Goal: Information Seeking & Learning: Learn about a topic

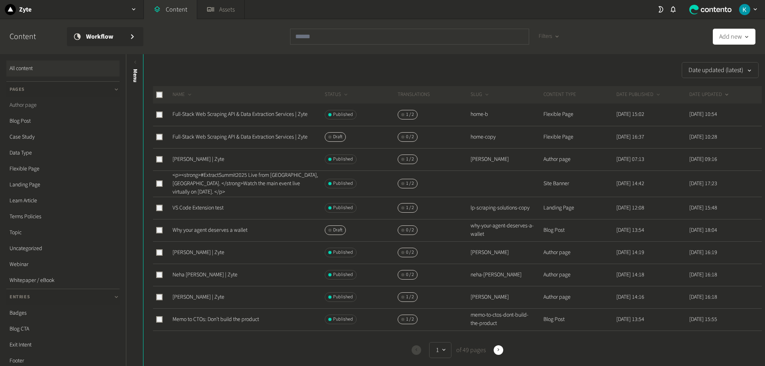
click at [30, 106] on link "Author page" at bounding box center [62, 105] width 113 height 16
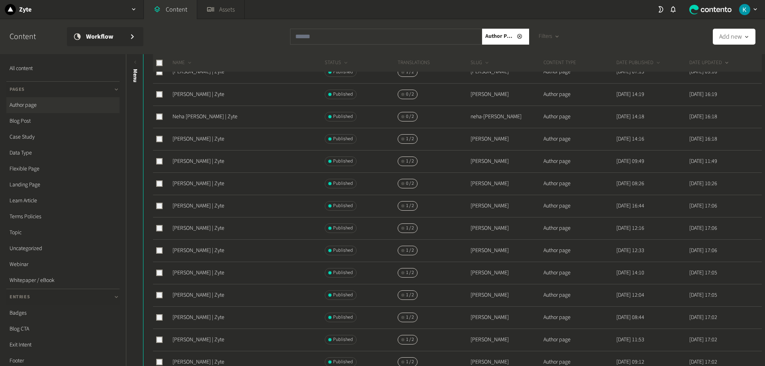
scroll to position [80, 0]
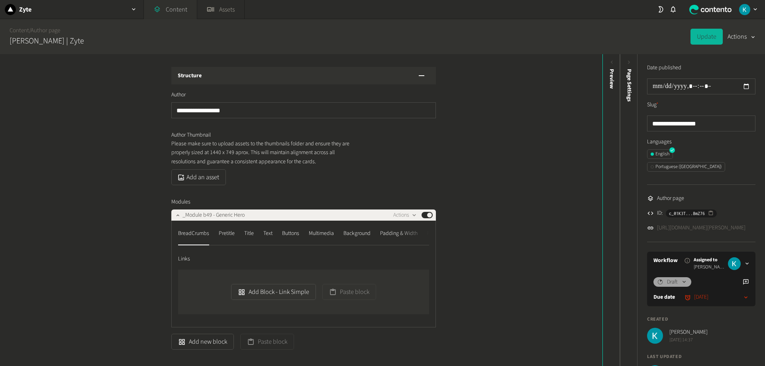
click at [175, 14] on link "Content" at bounding box center [170, 9] width 53 height 19
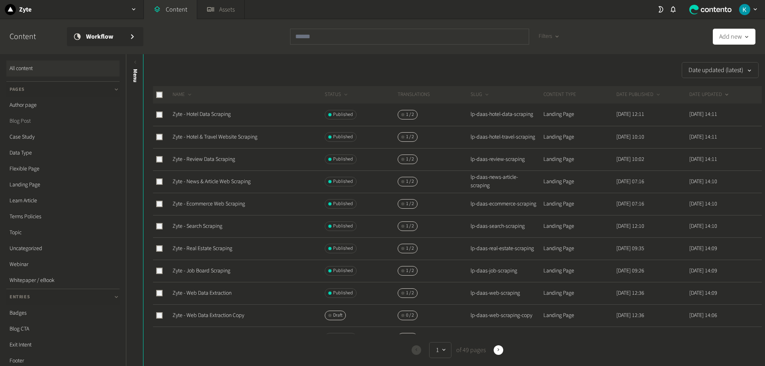
click at [29, 126] on link "Blog Post" at bounding box center [62, 121] width 113 height 16
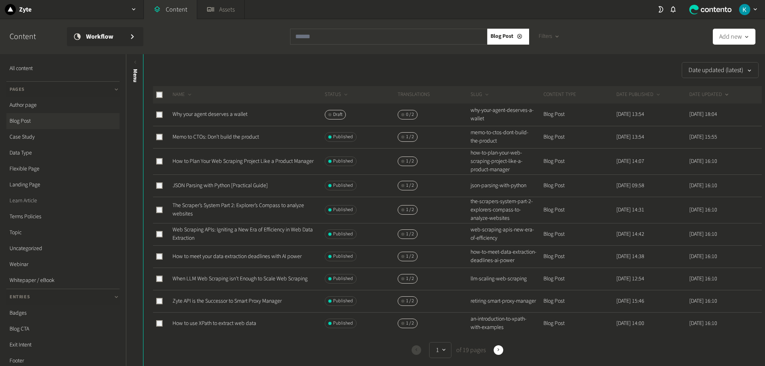
click at [30, 198] on link "Learn Article" at bounding box center [62, 201] width 113 height 16
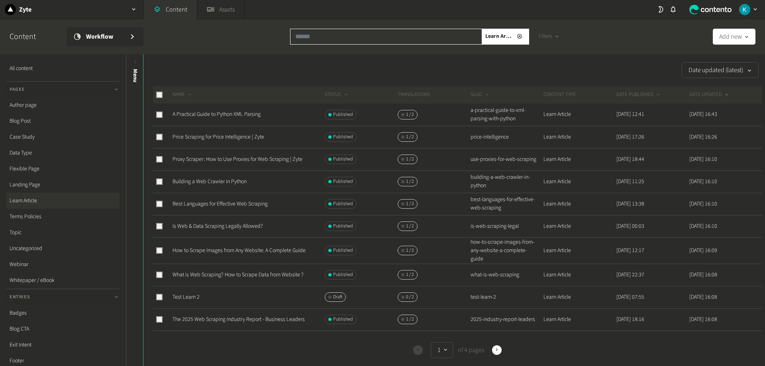
click at [322, 38] on input "text" at bounding box center [386, 37] width 192 height 16
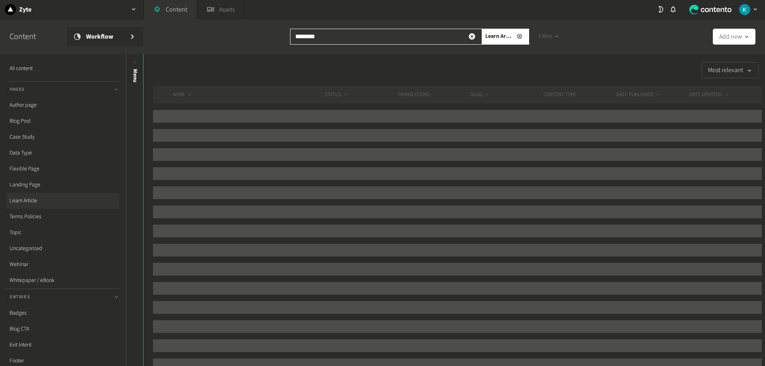
type input "********"
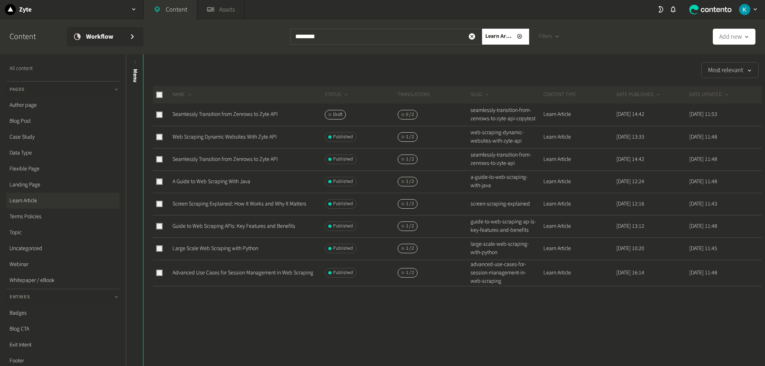
click at [31, 69] on link "All content" at bounding box center [62, 69] width 113 height 16
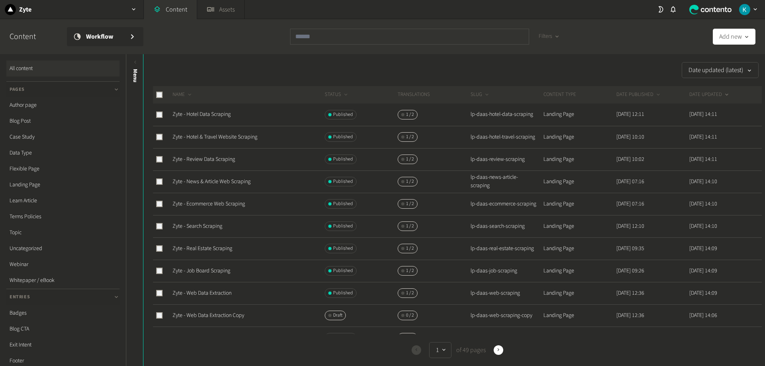
click at [754, 8] on icon "button" at bounding box center [755, 9] width 7 height 7
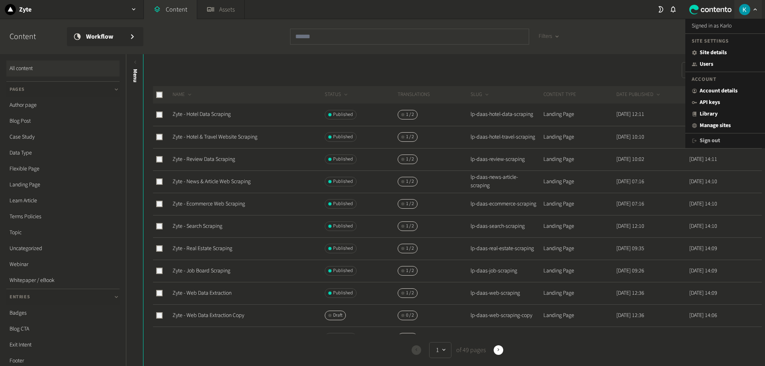
click at [707, 139] on button "Sign out" at bounding box center [706, 141] width 28 height 8
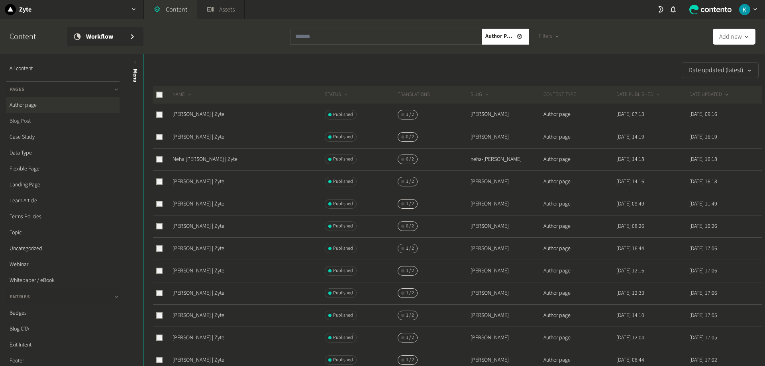
scroll to position [80, 0]
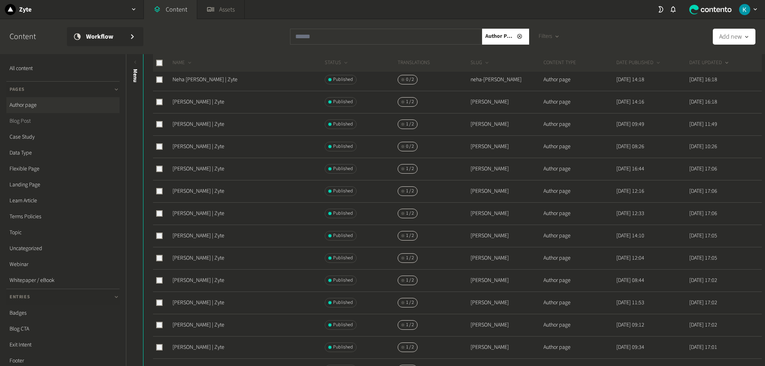
click at [22, 118] on link "Blog Post" at bounding box center [62, 121] width 113 height 16
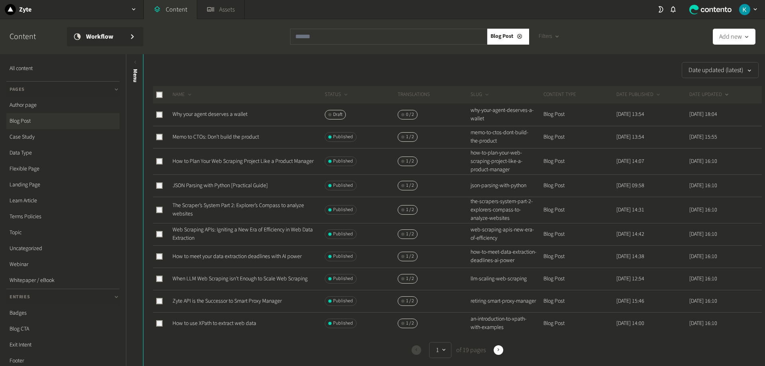
click at [24, 120] on link "Blog Post" at bounding box center [62, 121] width 113 height 16
click at [212, 139] on link "Memo to CTOs: Don’t build the product" at bounding box center [216, 137] width 86 height 8
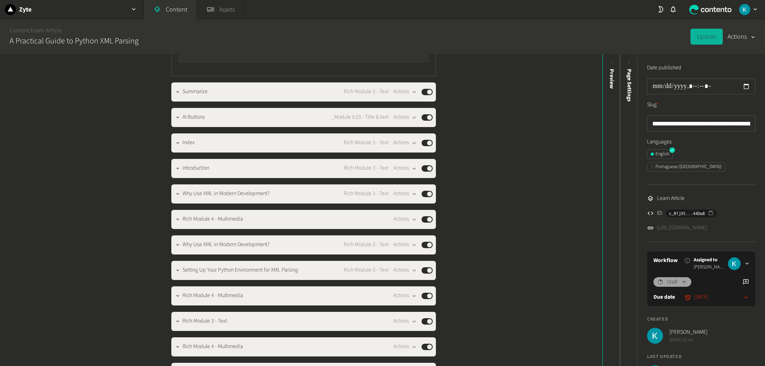
scroll to position [768, 0]
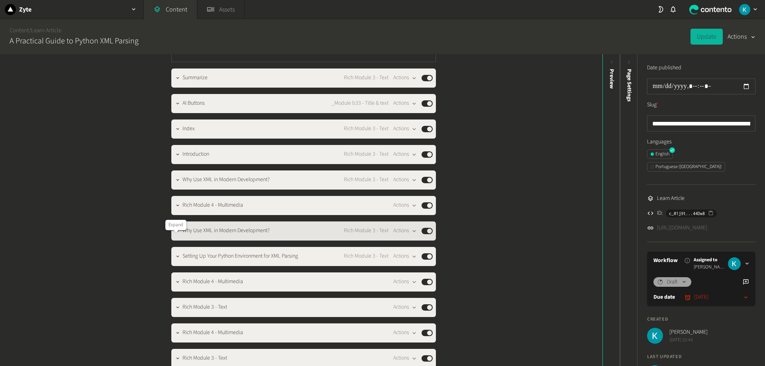
click at [175, 234] on icon "button" at bounding box center [178, 231] width 6 height 6
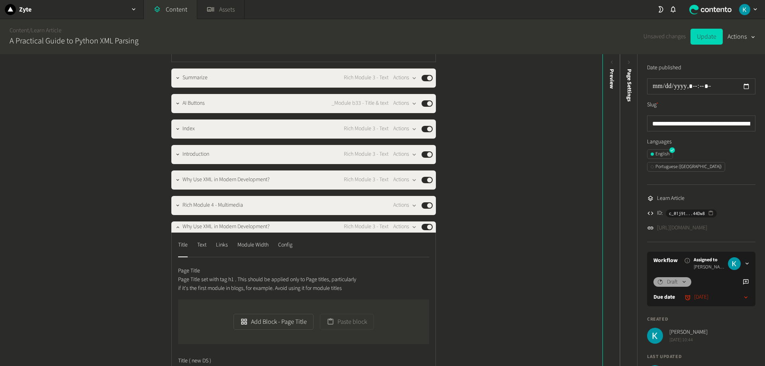
scroll to position [888, 0]
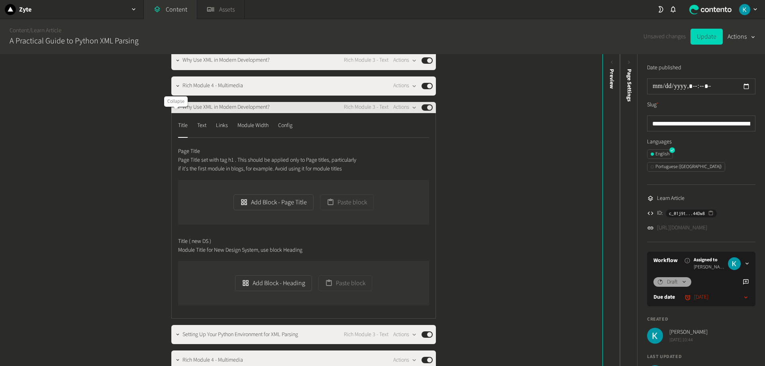
click at [177, 110] on icon "button" at bounding box center [178, 108] width 6 height 6
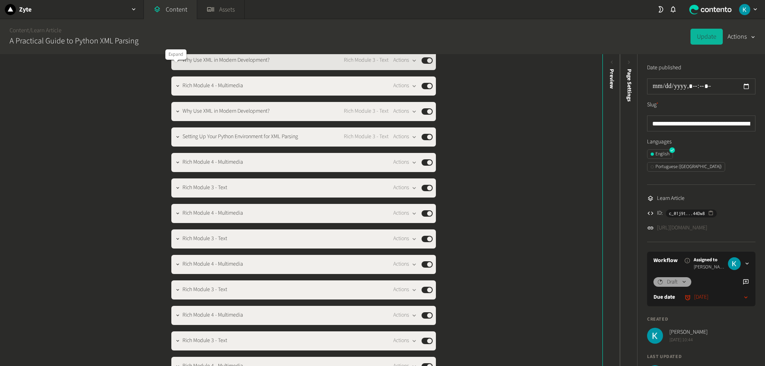
click at [175, 63] on icon "button" at bounding box center [178, 61] width 6 height 6
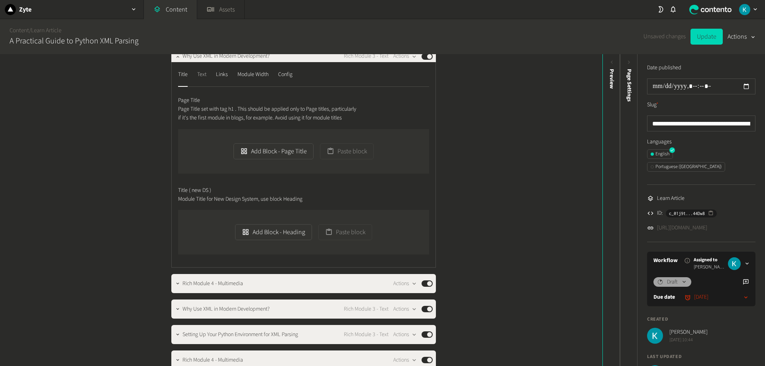
click at [202, 81] on div "Text" at bounding box center [201, 75] width 9 height 13
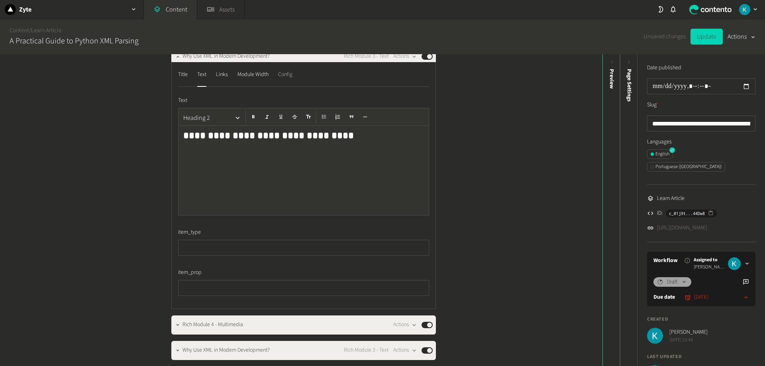
click at [291, 81] on div "Config" at bounding box center [285, 75] width 14 height 13
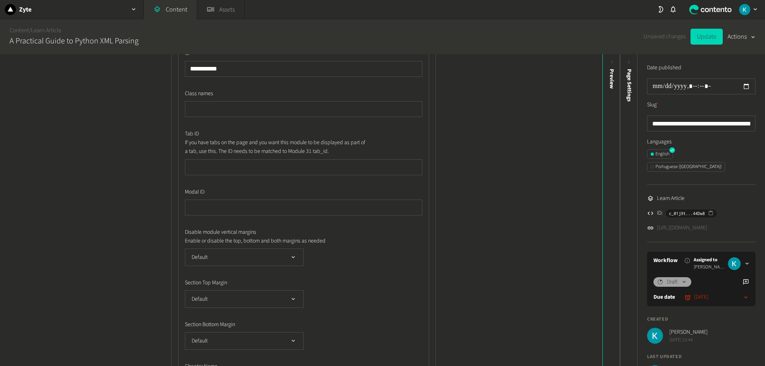
scroll to position [848, 0]
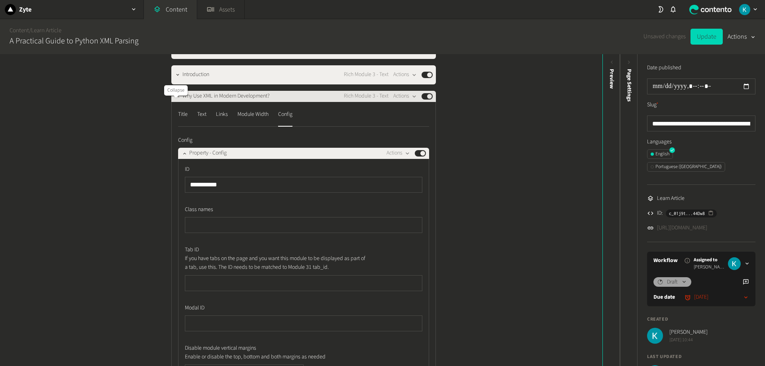
click at [175, 99] on icon "button" at bounding box center [178, 97] width 6 height 6
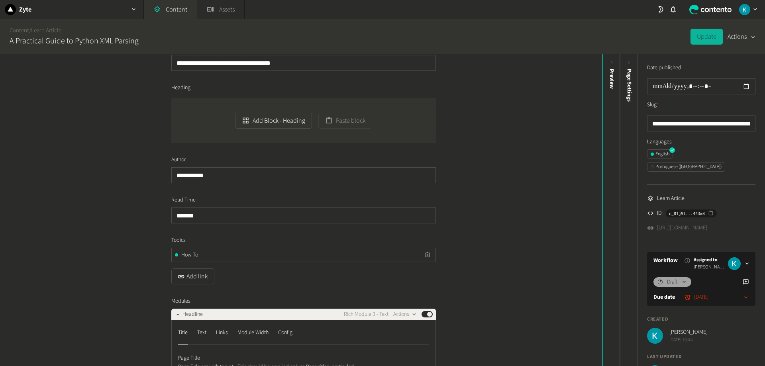
scroll to position [0, 0]
